Goal: Find specific page/section: Find specific page/section

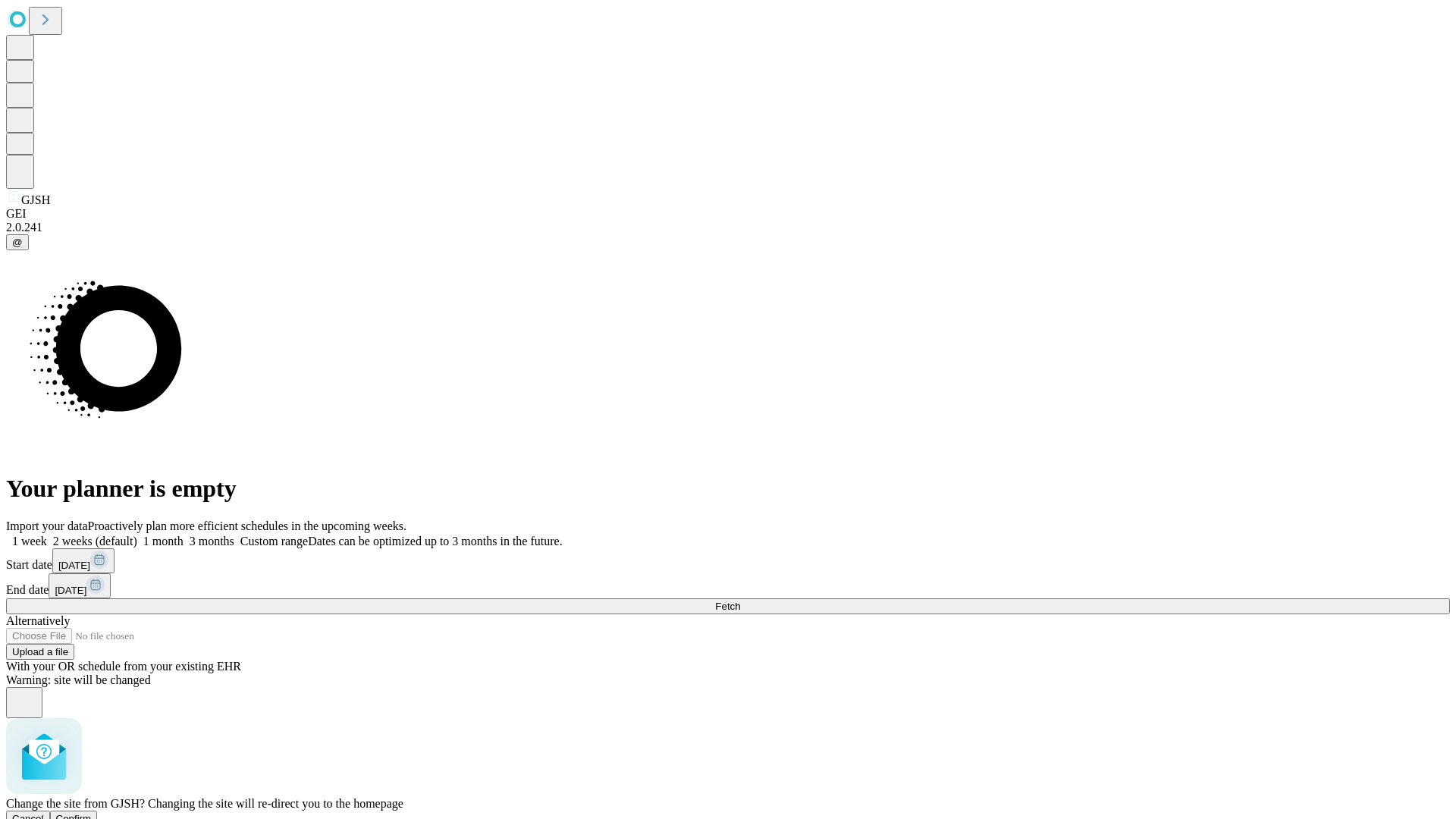
click at [92, 813] on span "Confirm" at bounding box center [74, 818] width 35 height 11
click at [138, 534] on label "2 weeks (default)" at bounding box center [92, 541] width 90 height 13
click at [740, 600] on span "Fetch" at bounding box center [727, 606] width 25 height 11
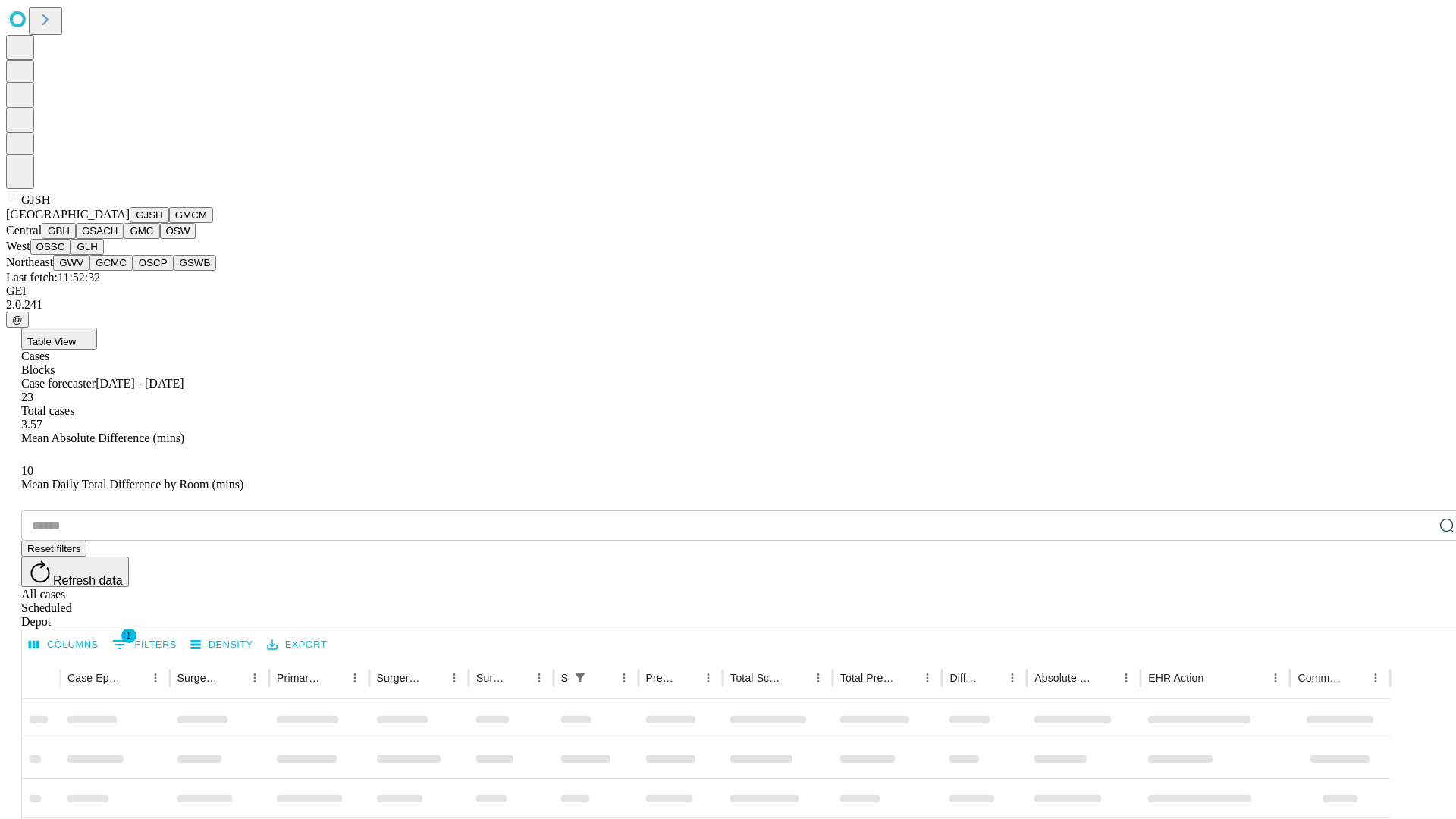
click at [169, 223] on button "GMCM" at bounding box center [191, 215] width 44 height 16
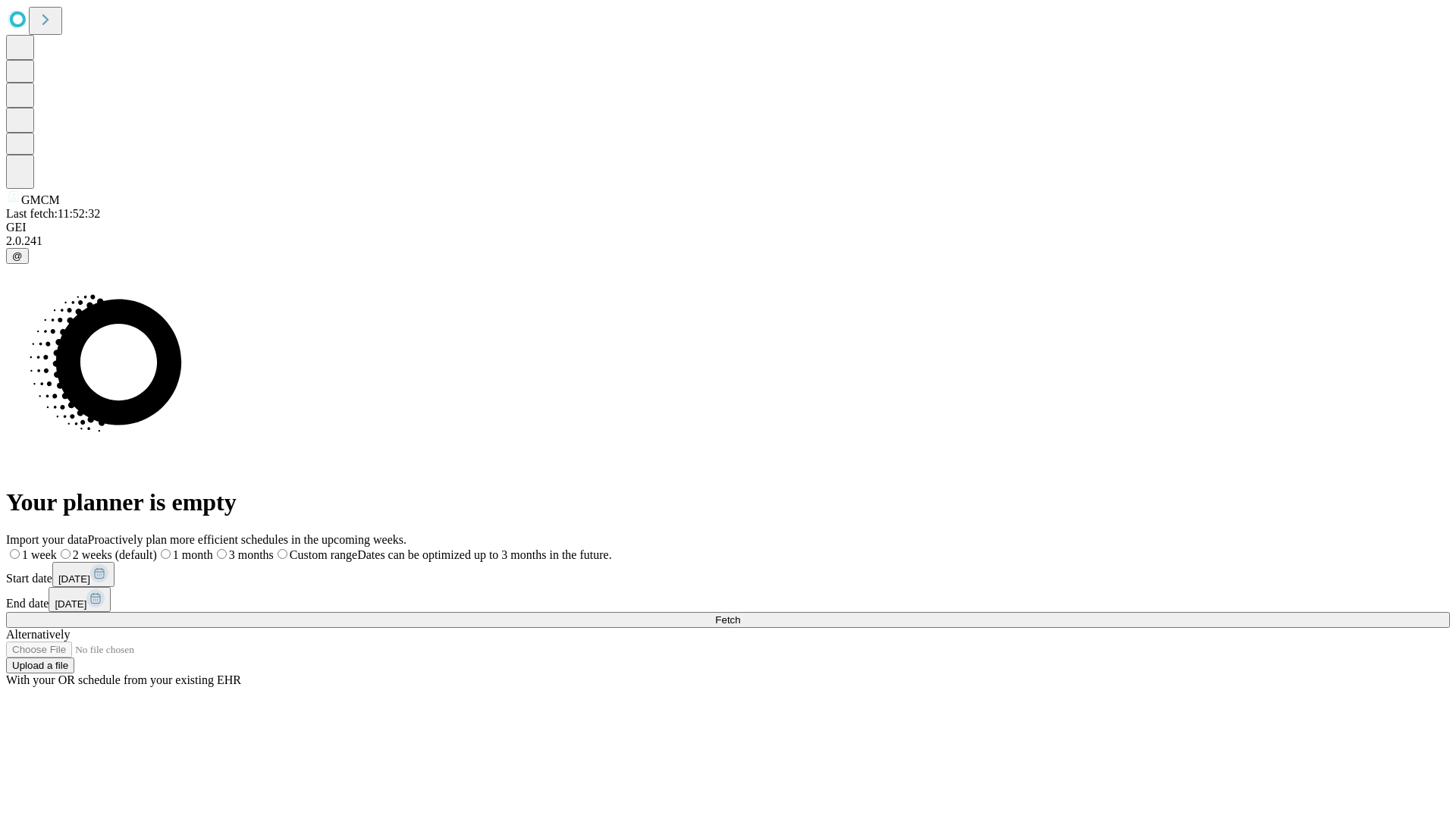
click at [157, 548] on label "2 weeks (default)" at bounding box center [107, 554] width 100 height 13
click at [740, 614] on span "Fetch" at bounding box center [727, 619] width 25 height 11
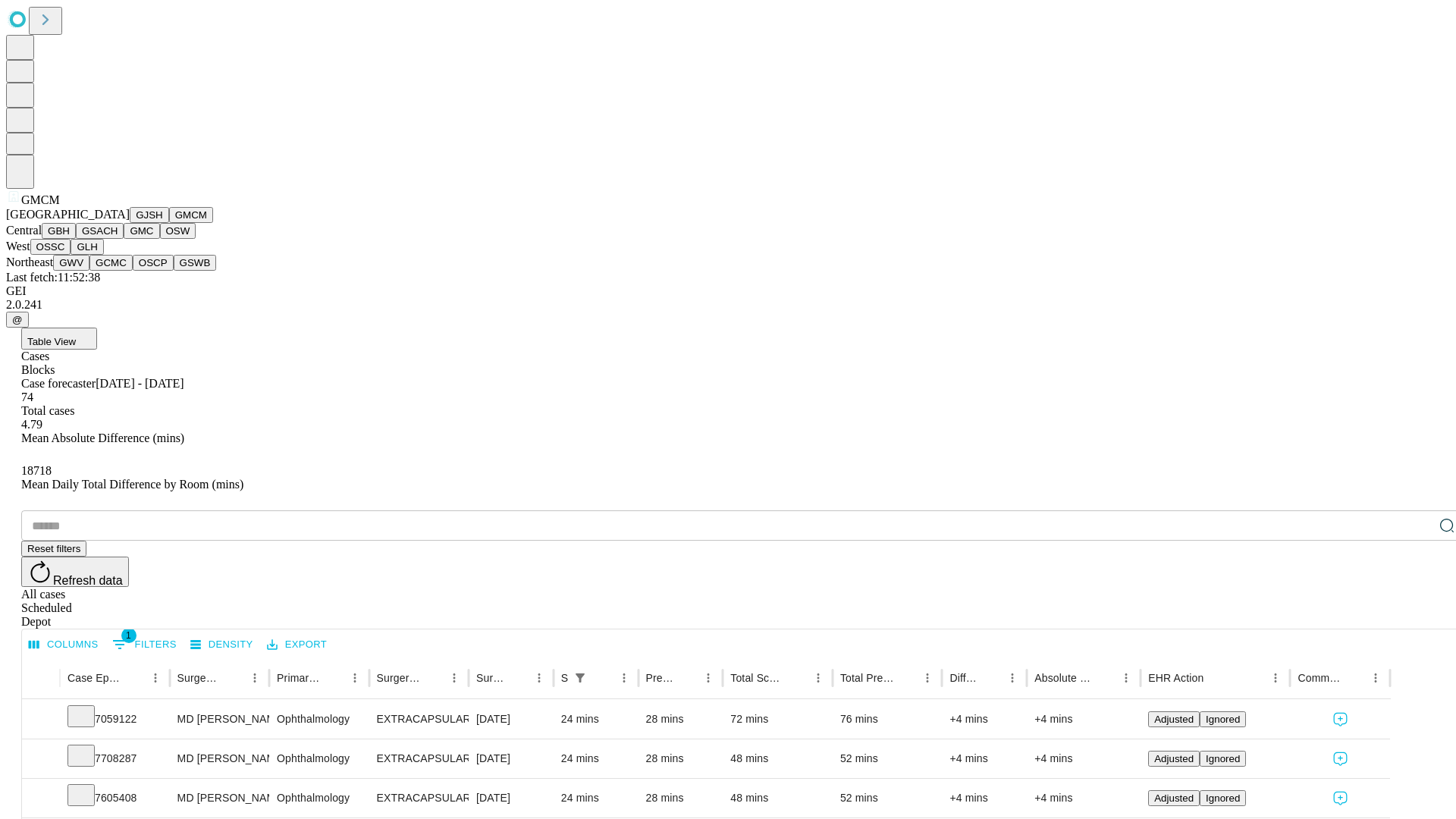
click at [76, 239] on button "GBH" at bounding box center [59, 231] width 34 height 16
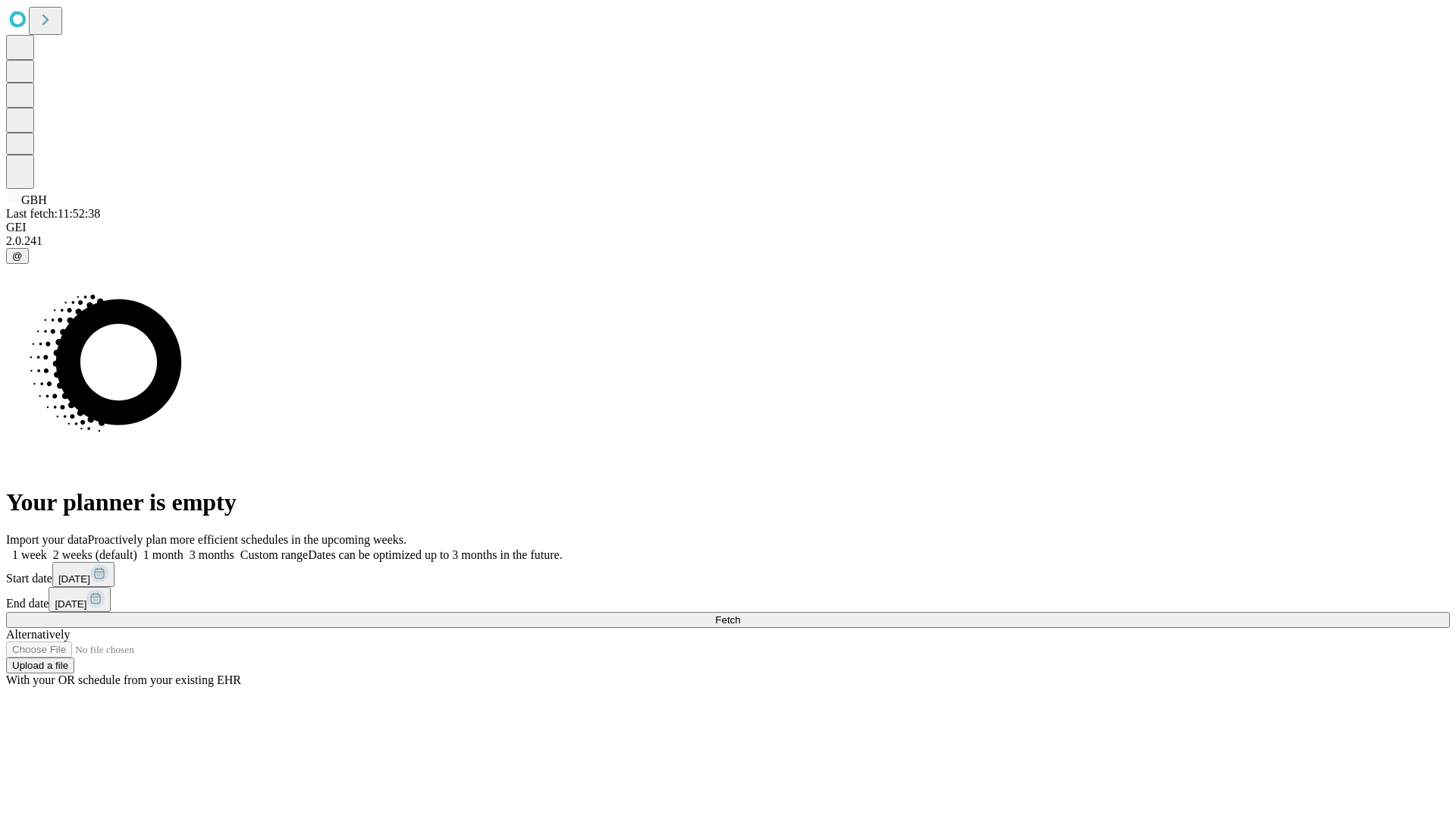
click at [138, 548] on label "2 weeks (default)" at bounding box center [92, 554] width 90 height 13
click at [740, 614] on span "Fetch" at bounding box center [727, 619] width 25 height 11
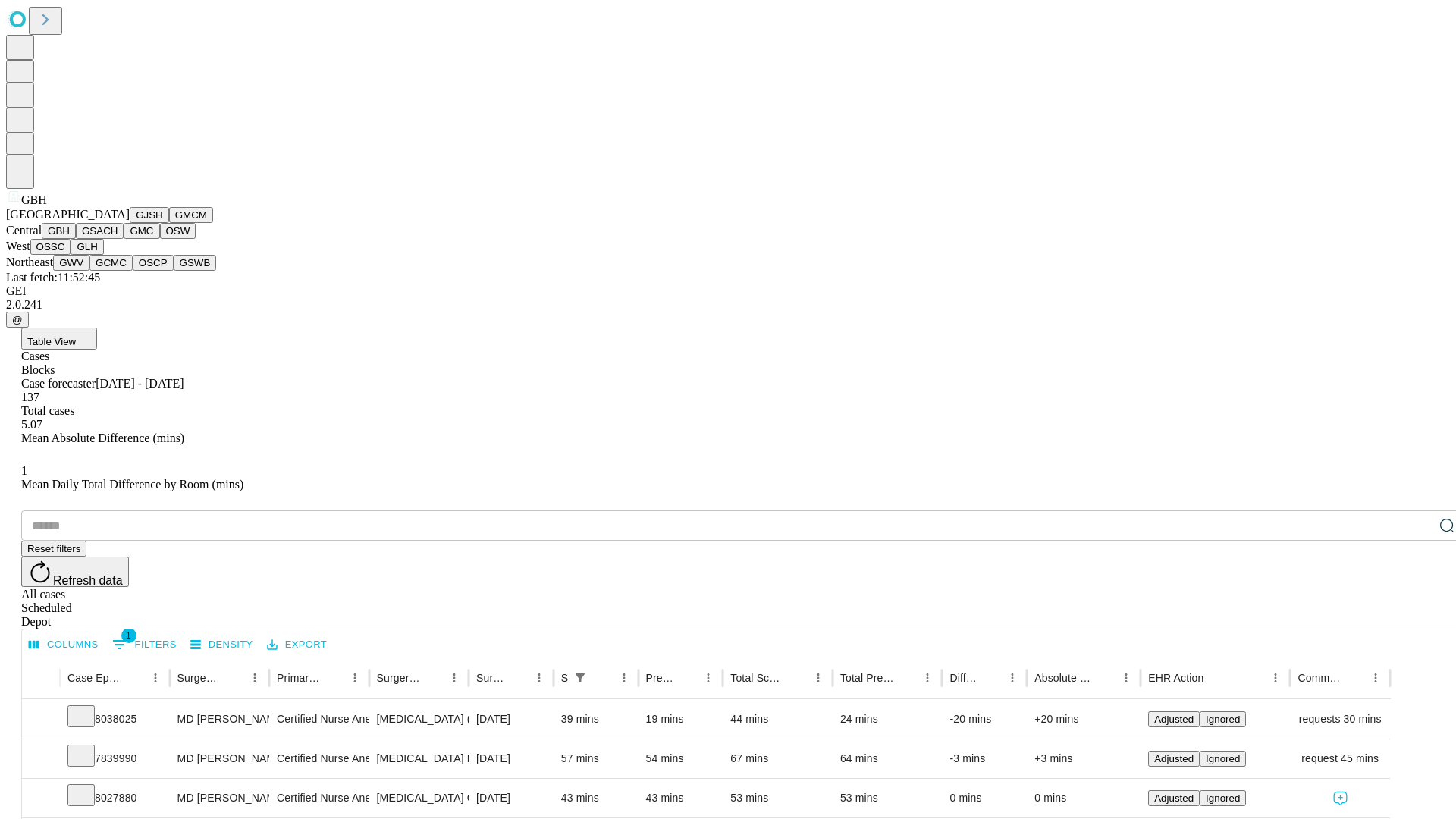
click at [117, 239] on button "GSACH" at bounding box center [99, 231] width 47 height 16
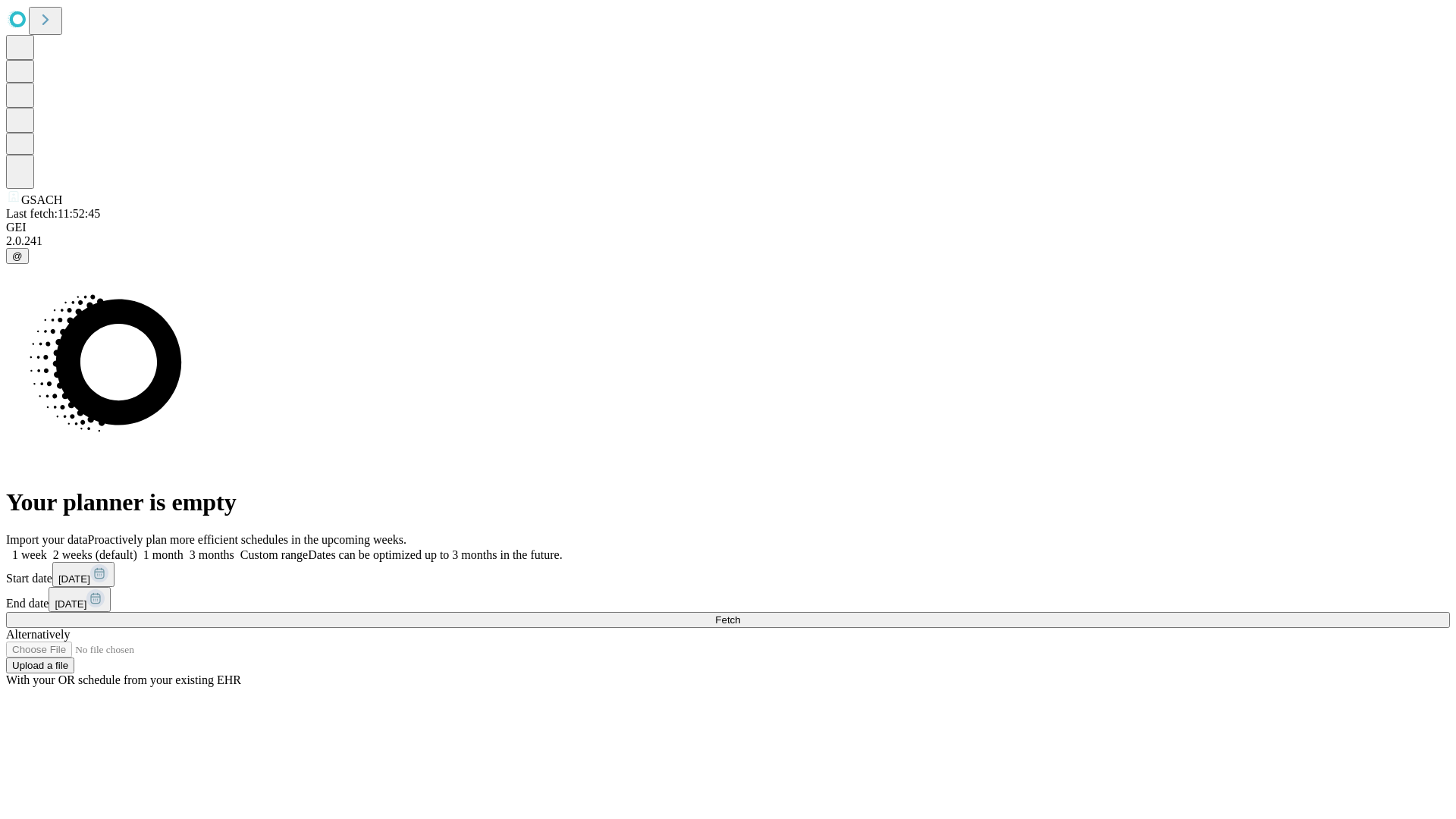
click at [138, 548] on label "2 weeks (default)" at bounding box center [92, 554] width 90 height 13
click at [740, 614] on span "Fetch" at bounding box center [727, 619] width 25 height 11
click at [138, 548] on label "2 weeks (default)" at bounding box center [92, 554] width 90 height 13
click at [740, 614] on span "Fetch" at bounding box center [727, 619] width 25 height 11
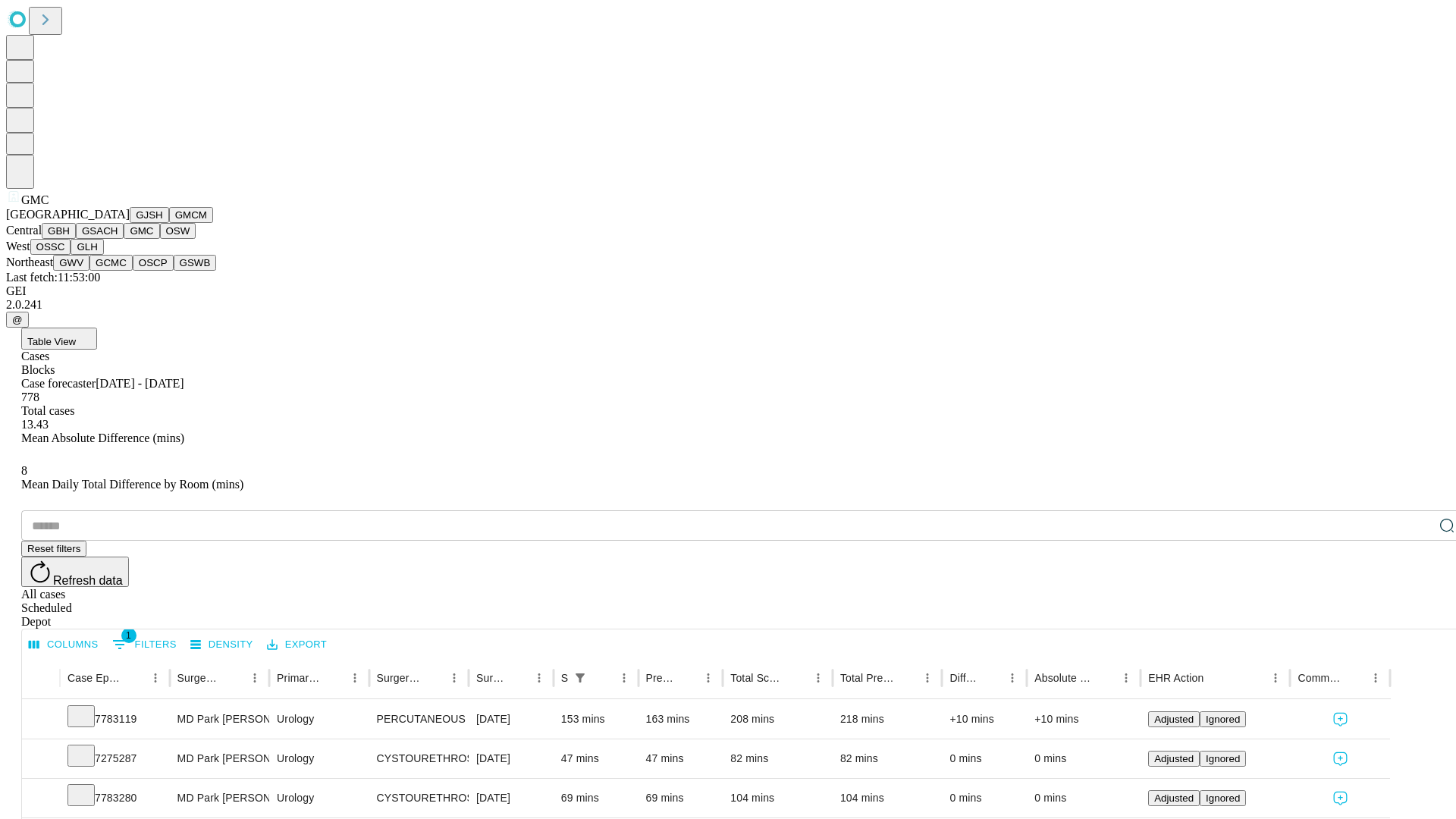
click at [160, 239] on button "OSW" at bounding box center [178, 231] width 36 height 16
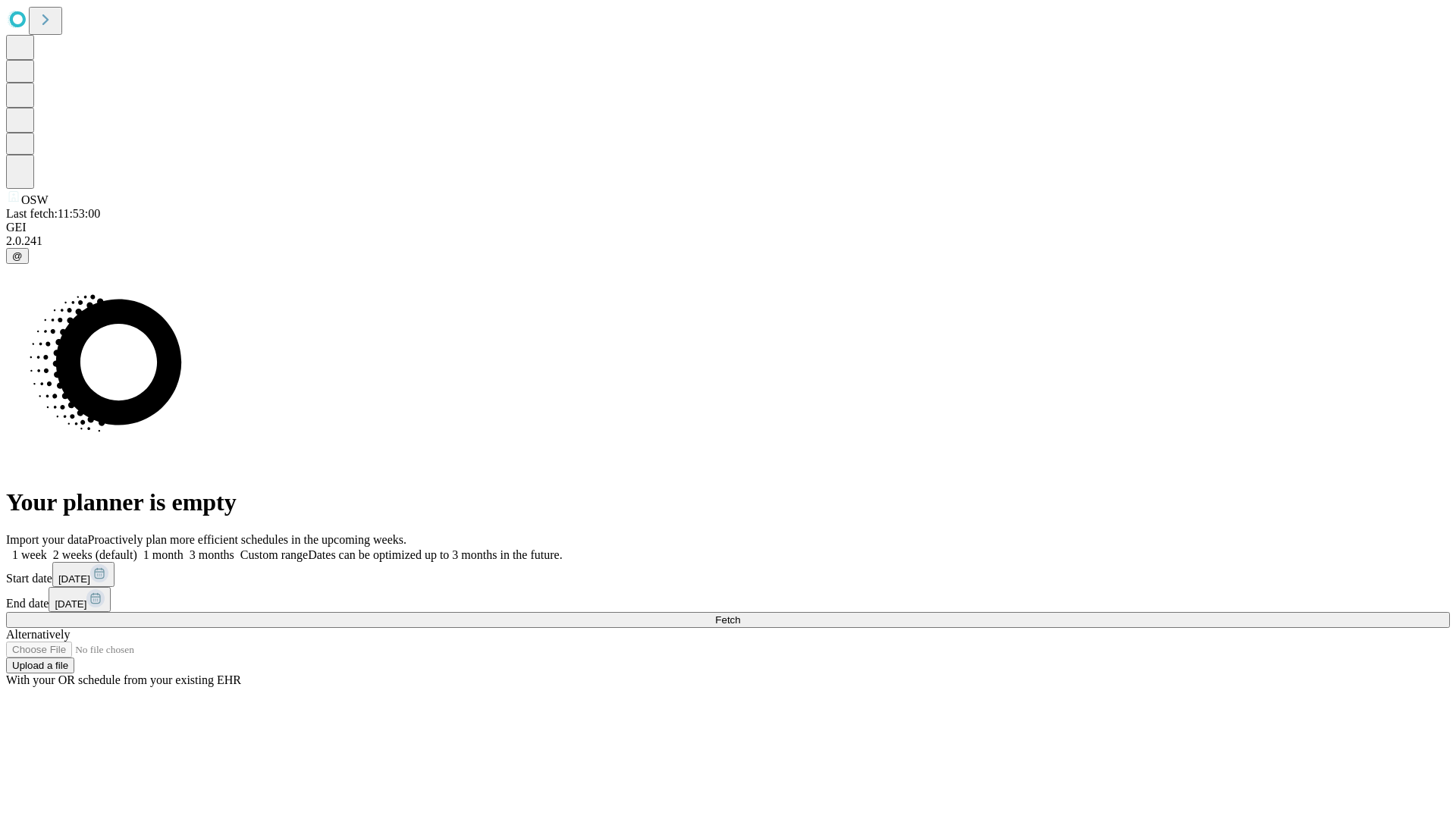
click at [138, 548] on label "2 weeks (default)" at bounding box center [92, 554] width 90 height 13
click at [740, 614] on span "Fetch" at bounding box center [727, 619] width 25 height 11
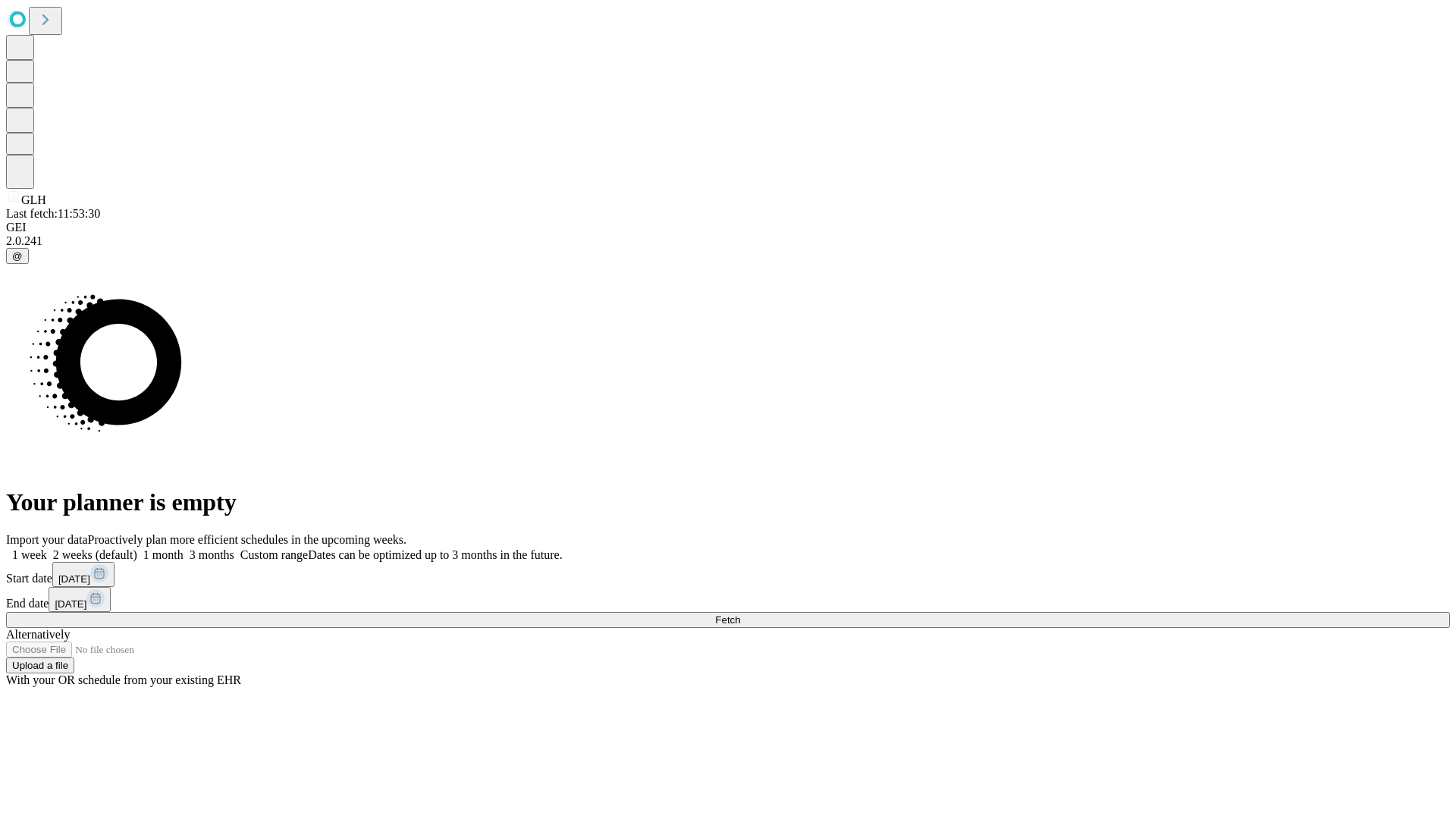
click at [138, 548] on label "2 weeks (default)" at bounding box center [92, 554] width 90 height 13
click at [740, 614] on span "Fetch" at bounding box center [727, 619] width 25 height 11
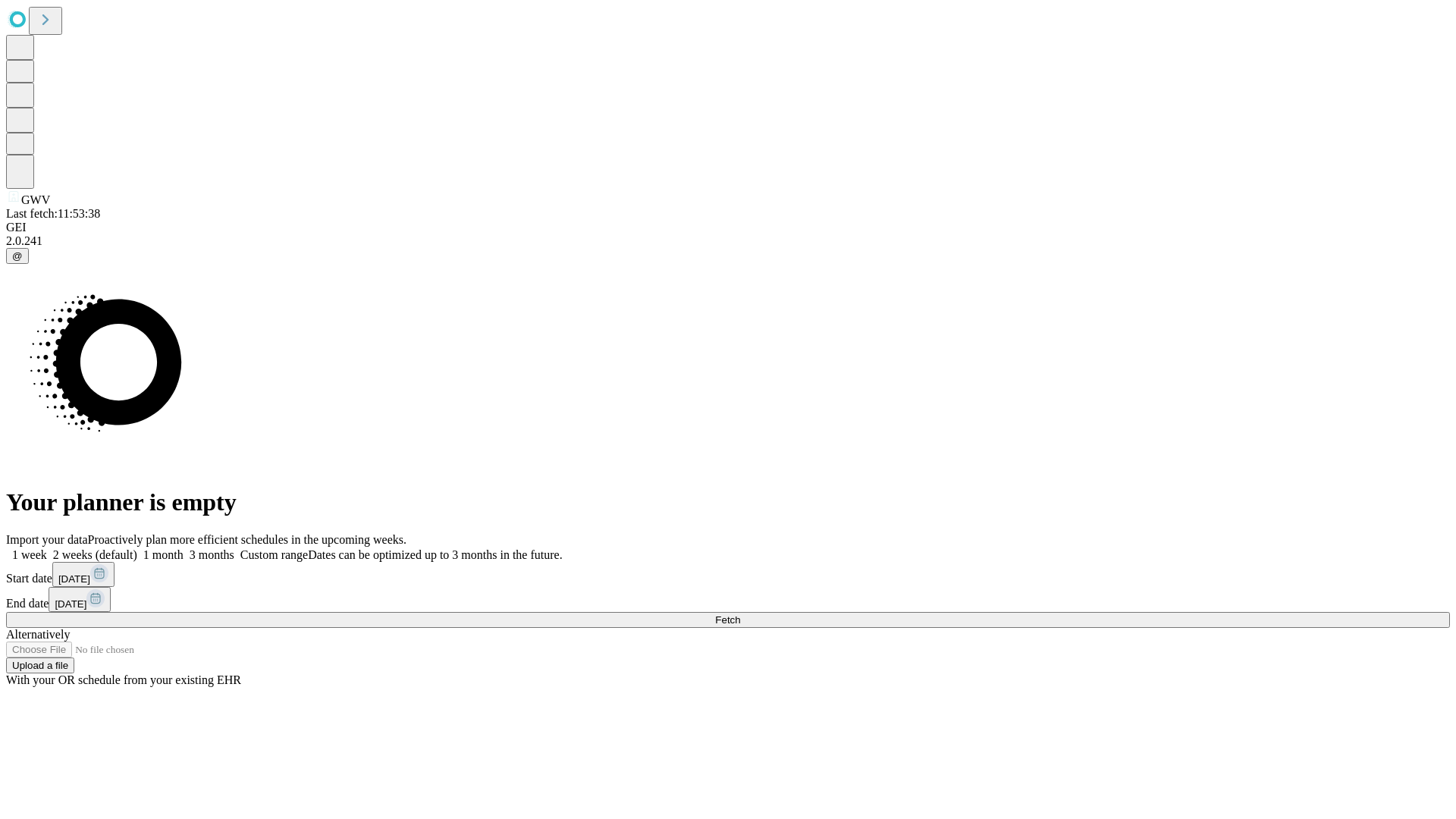
click at [740, 614] on span "Fetch" at bounding box center [727, 619] width 25 height 11
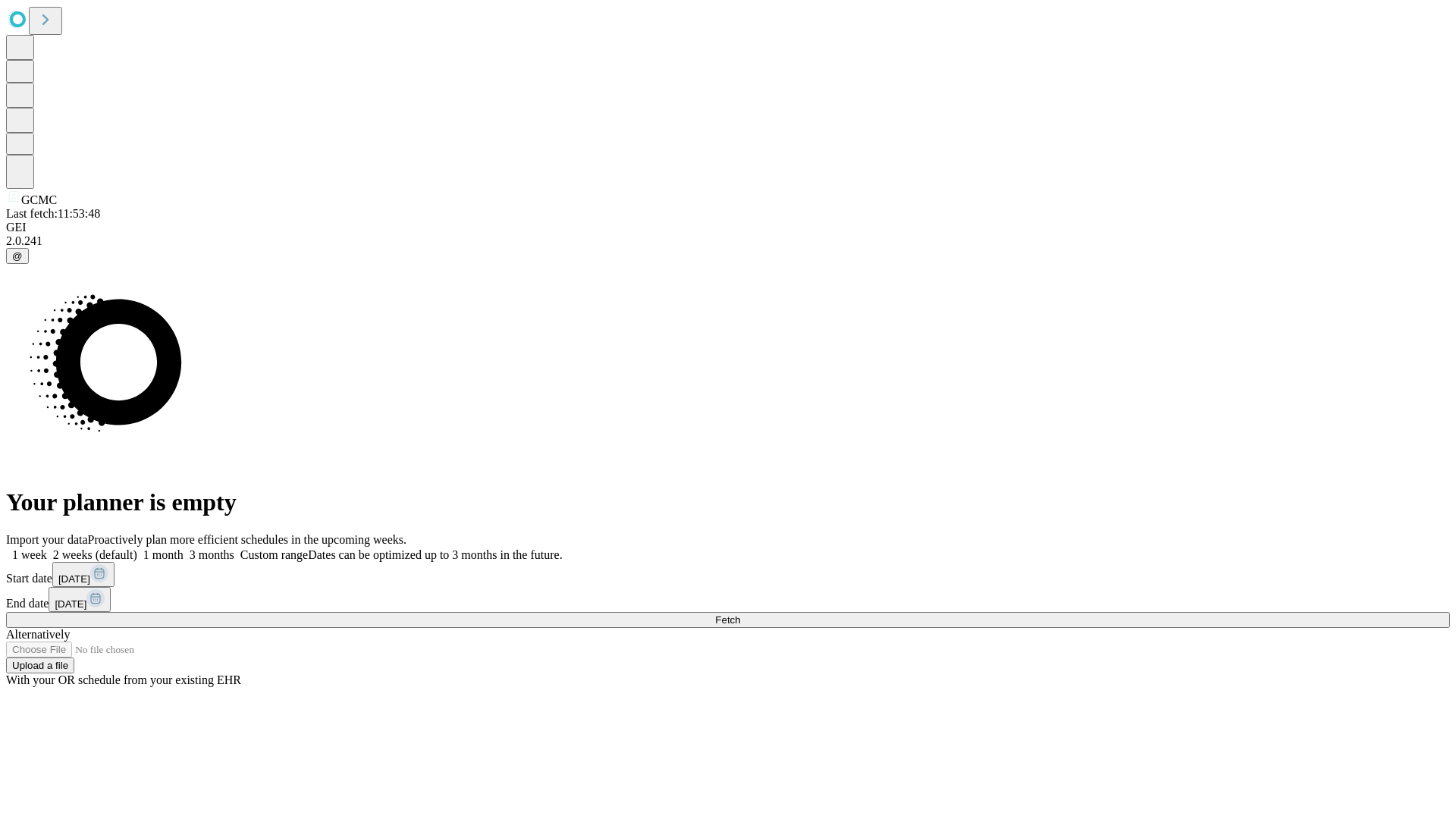
click at [740, 614] on span "Fetch" at bounding box center [727, 619] width 25 height 11
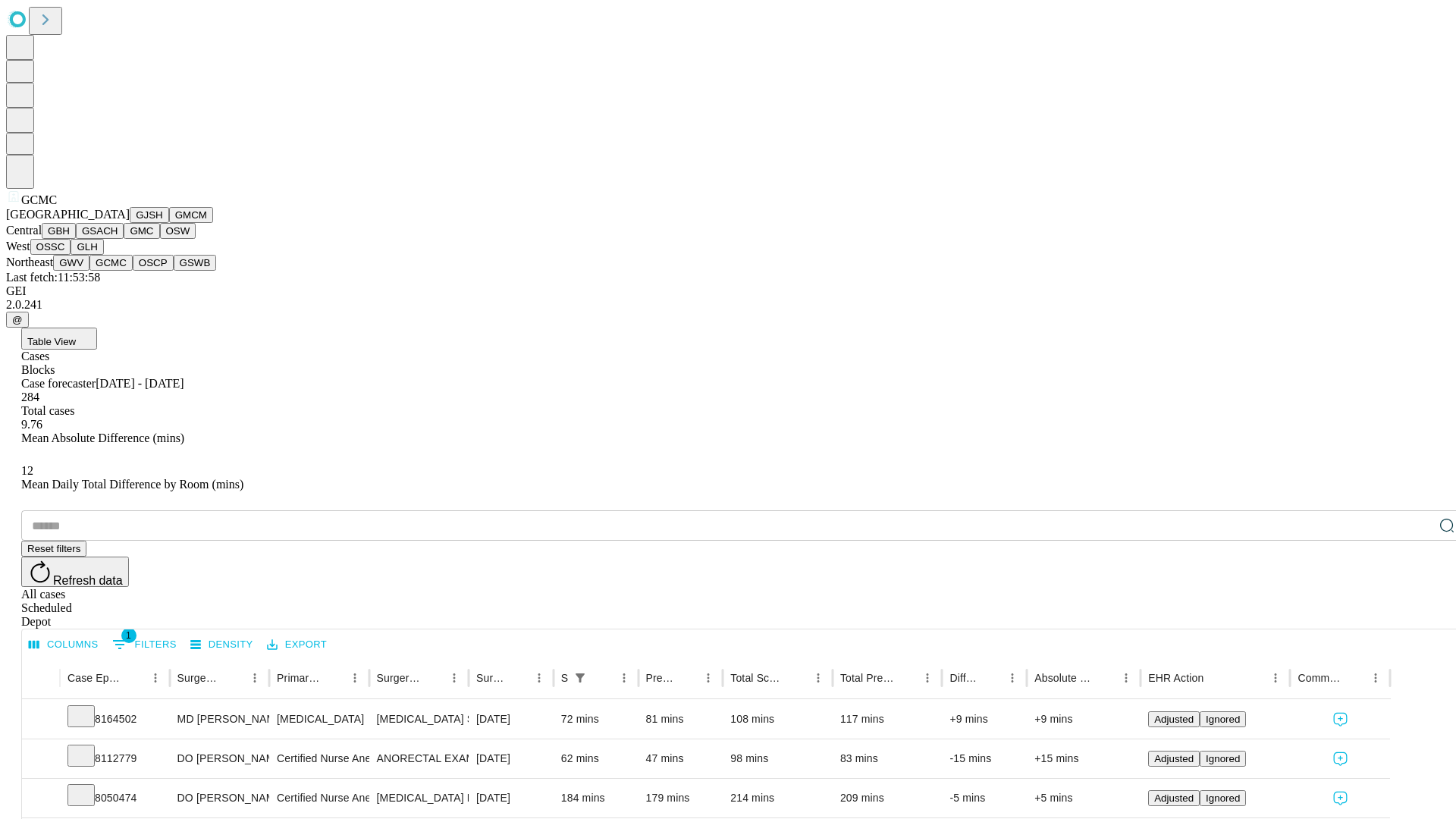
click at [133, 270] on button "OSCP" at bounding box center [153, 263] width 41 height 16
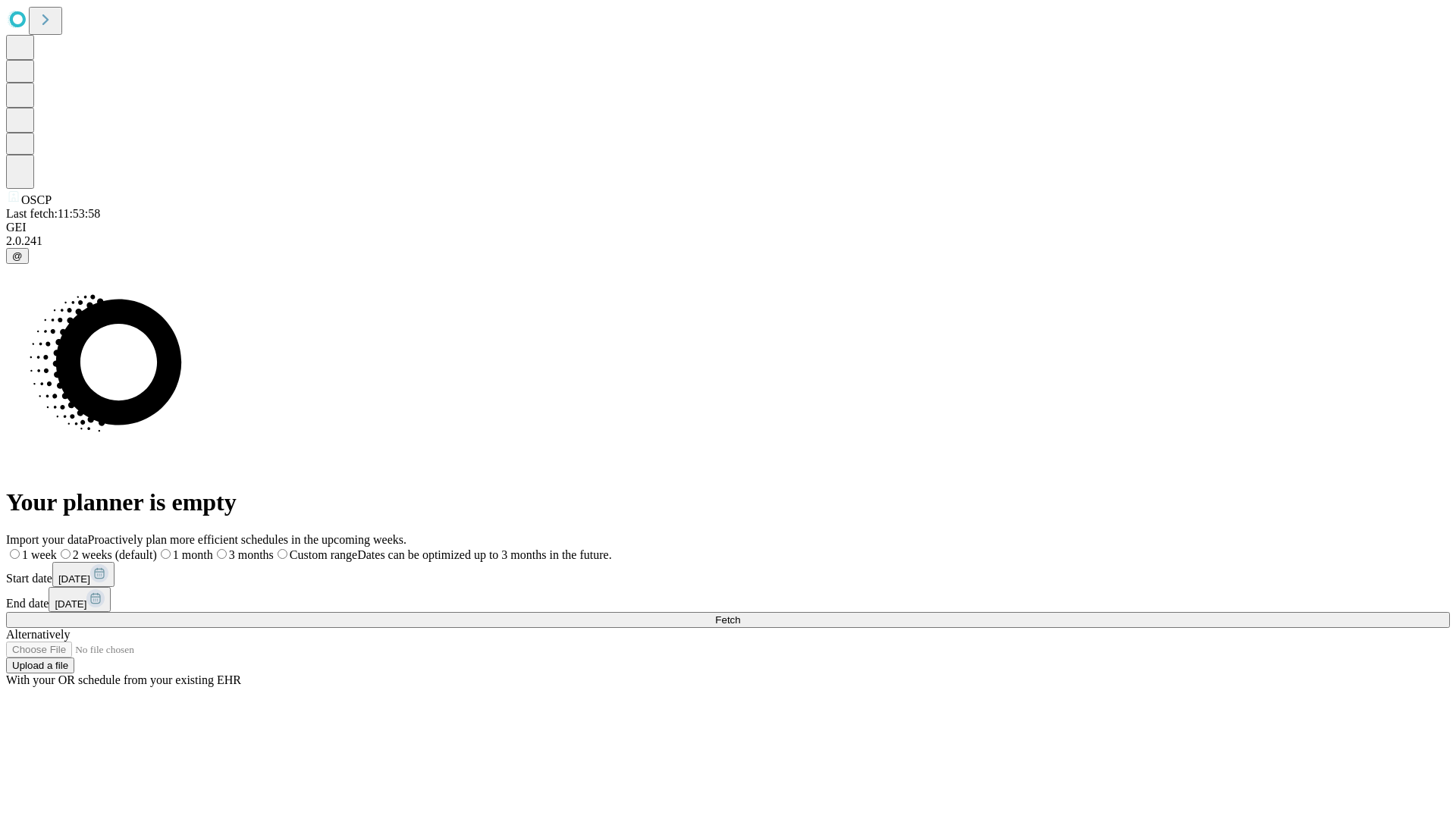
click at [157, 548] on label "2 weeks (default)" at bounding box center [107, 554] width 100 height 13
click at [740, 614] on span "Fetch" at bounding box center [727, 619] width 25 height 11
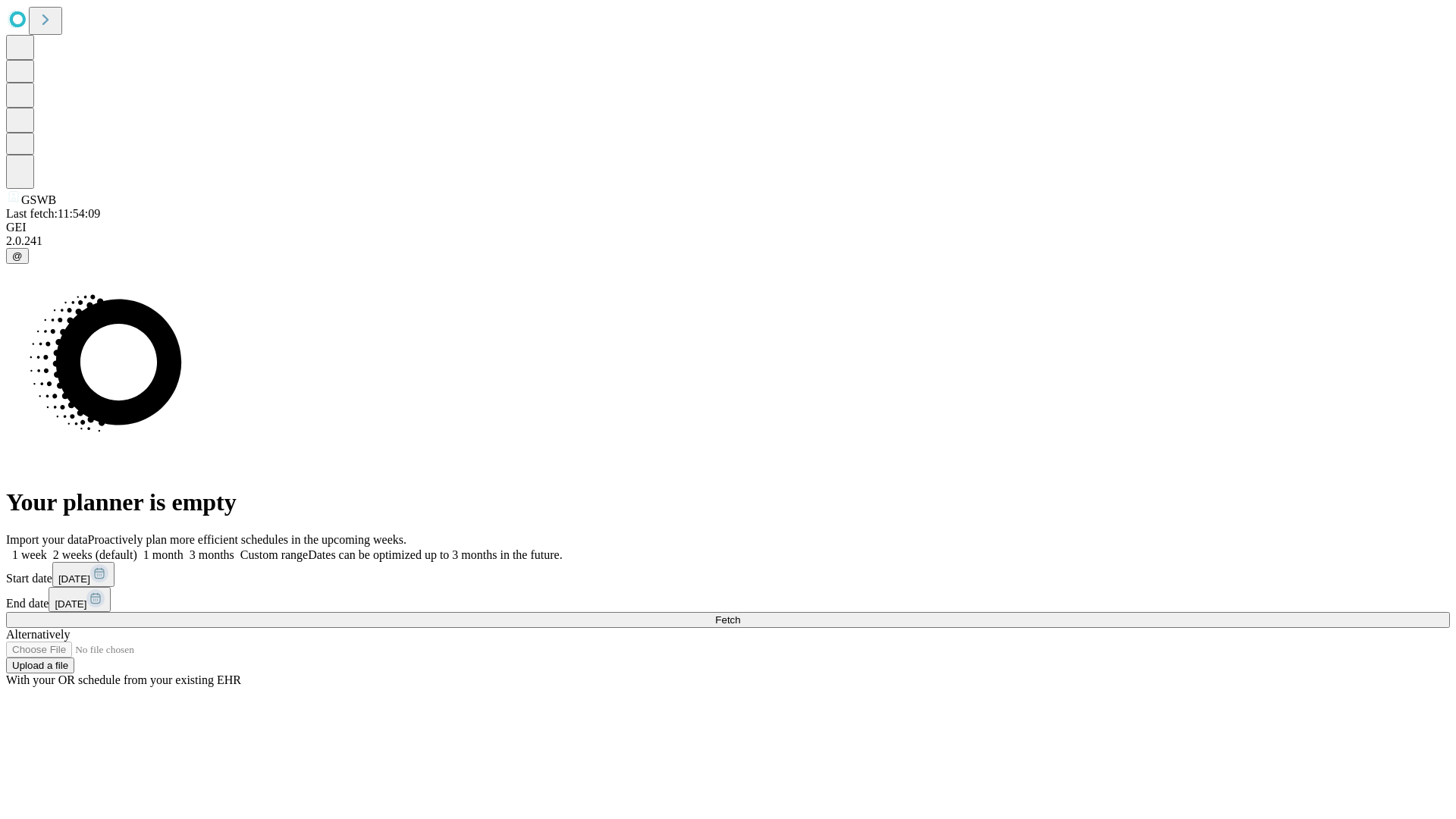
click at [138, 548] on label "2 weeks (default)" at bounding box center [92, 554] width 90 height 13
click at [740, 614] on span "Fetch" at bounding box center [727, 619] width 25 height 11
